Goal: Transaction & Acquisition: Purchase product/service

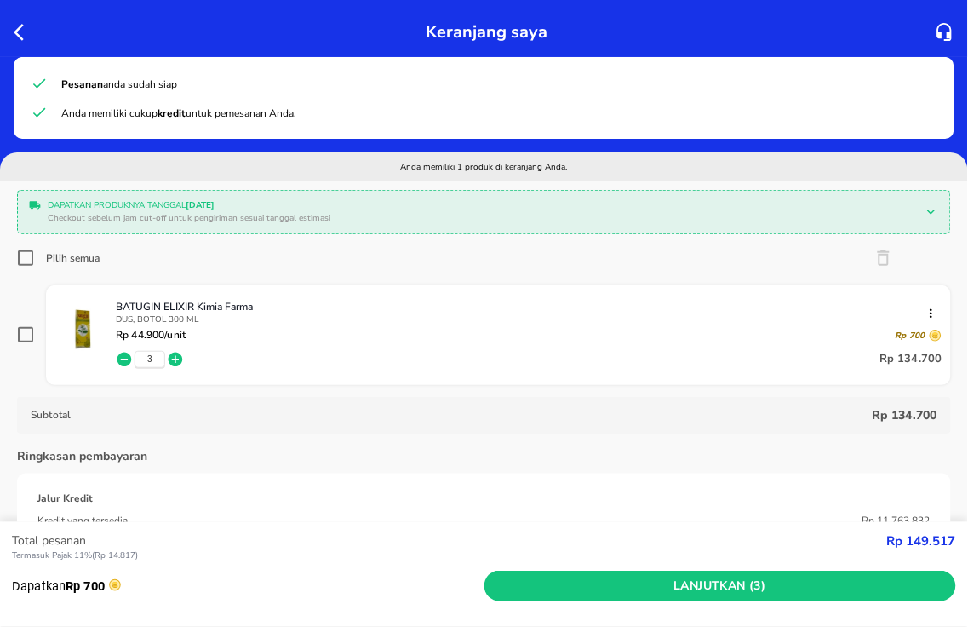
click at [14, 29] on icon "button" at bounding box center [24, 32] width 20 height 20
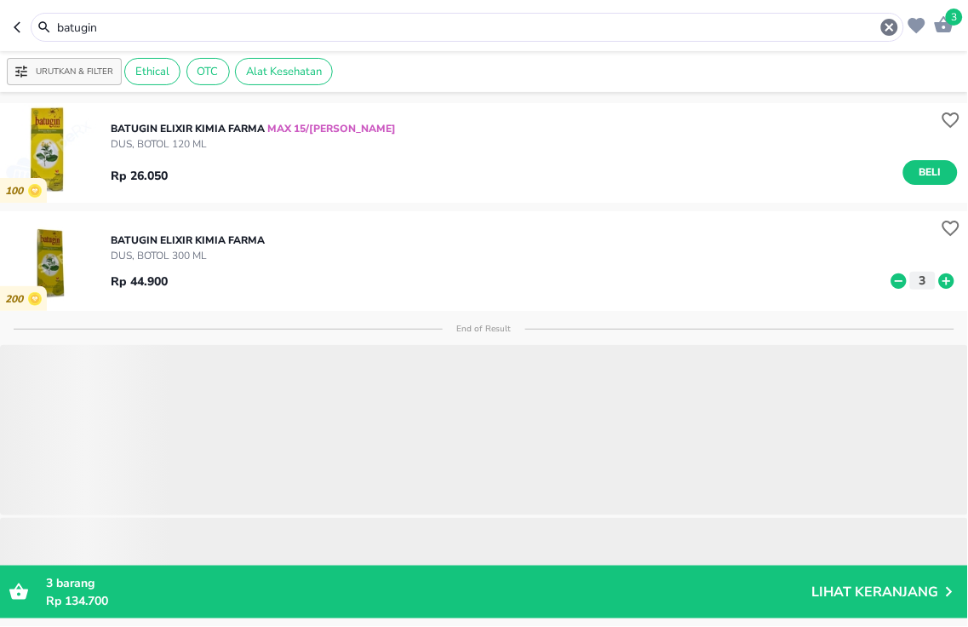
drag, startPoint x: 0, startPoint y: 4, endPoint x: 0, endPoint y: -72, distance: 76.7
click at [0, 0] on html "Halo Apotek K24 Asmawi, selamat datang! 3 batugin Urutkan & Filter Ethical OTC …" at bounding box center [484, 0] width 968 height 0
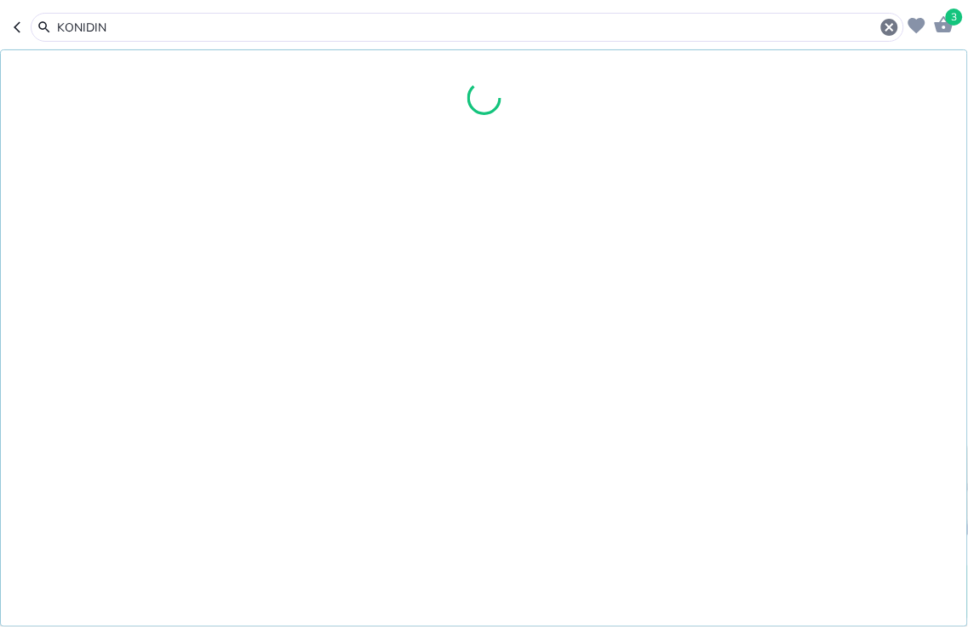
type input "KONIDIN"
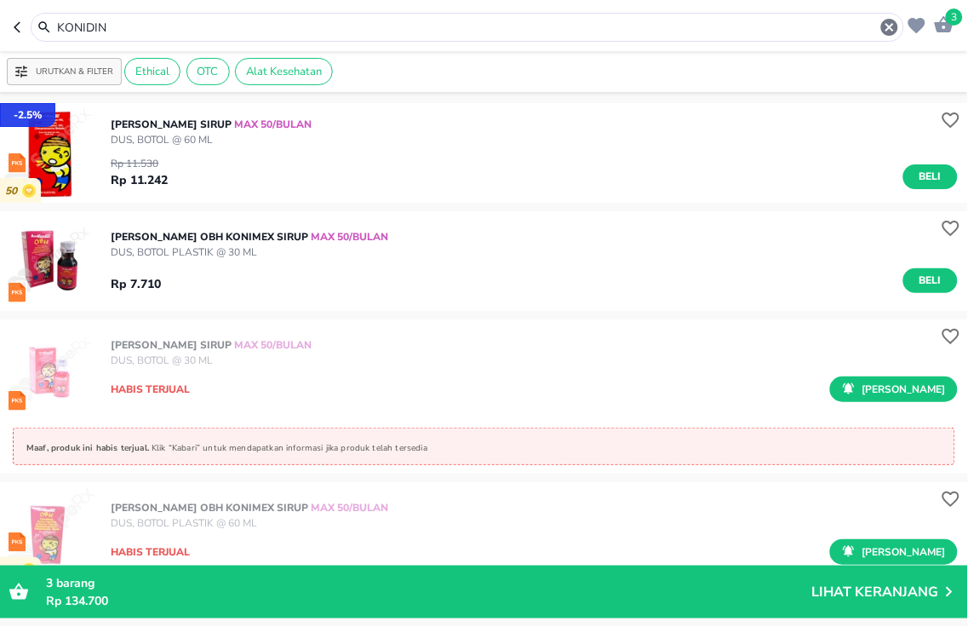
click at [949, 15] on span "3" at bounding box center [954, 17] width 17 height 17
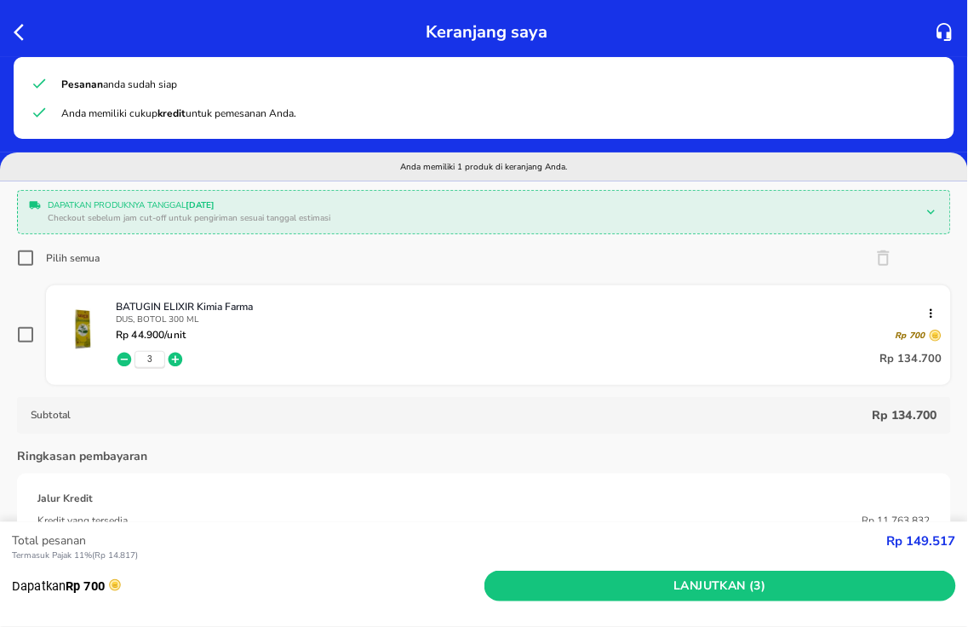
scroll to position [284, 0]
